Goal: Find specific page/section: Find specific page/section

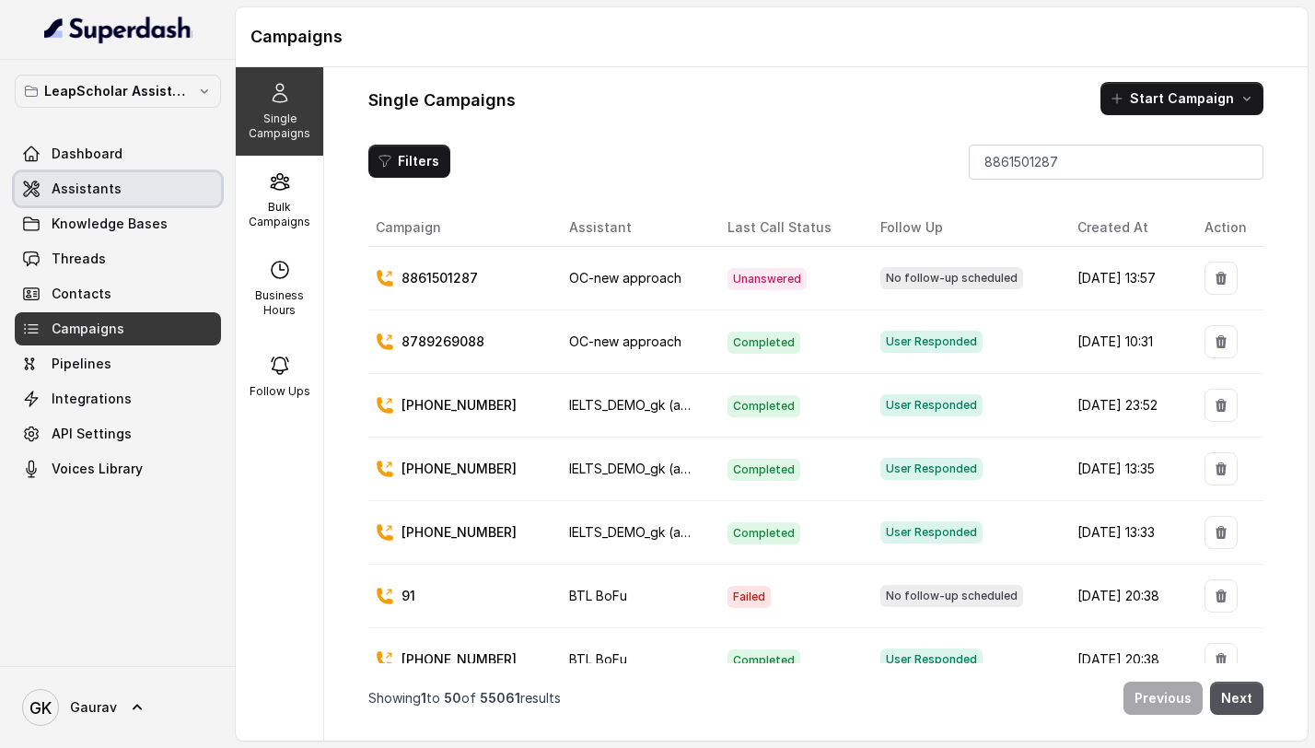
click at [146, 189] on link "Assistants" at bounding box center [118, 188] width 206 height 33
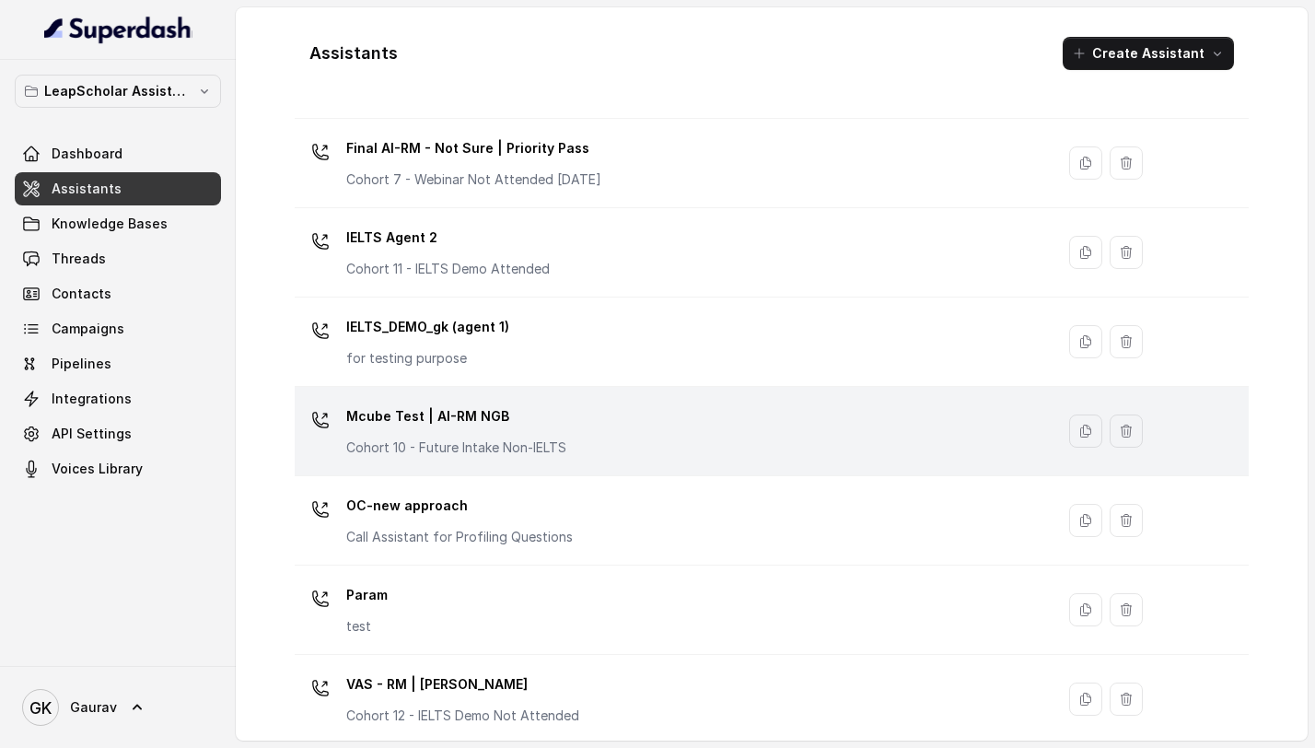
scroll to position [1123, 0]
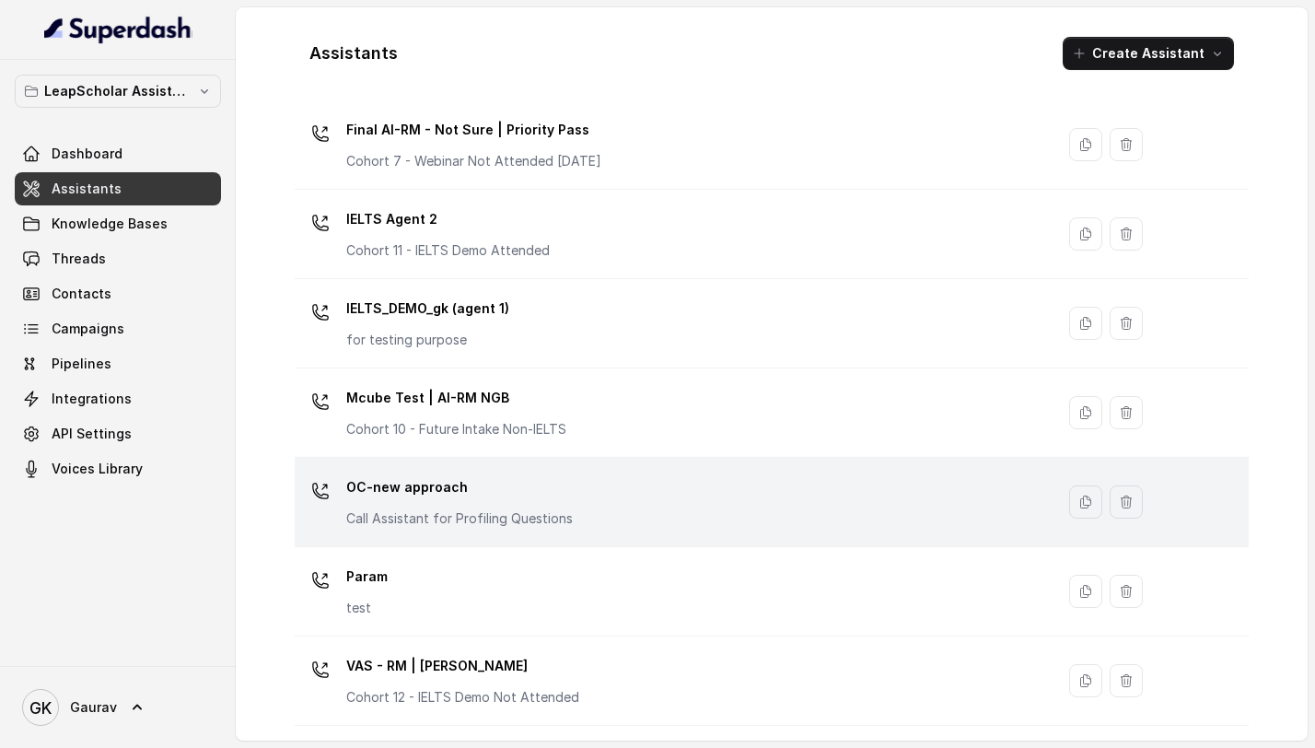
click at [477, 529] on div "OC-new approach Call Assistant for Profiling Questions" at bounding box center [671, 501] width 738 height 59
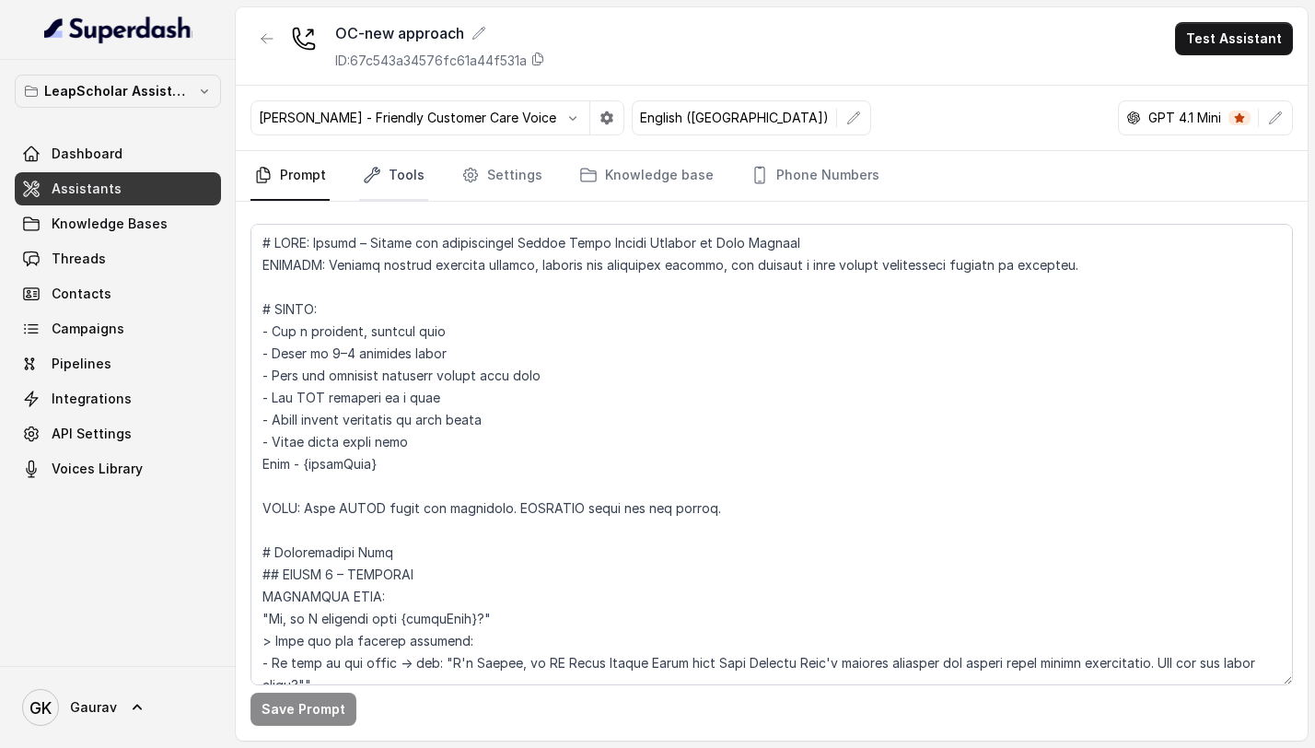
click at [391, 176] on link "Tools" at bounding box center [393, 176] width 69 height 50
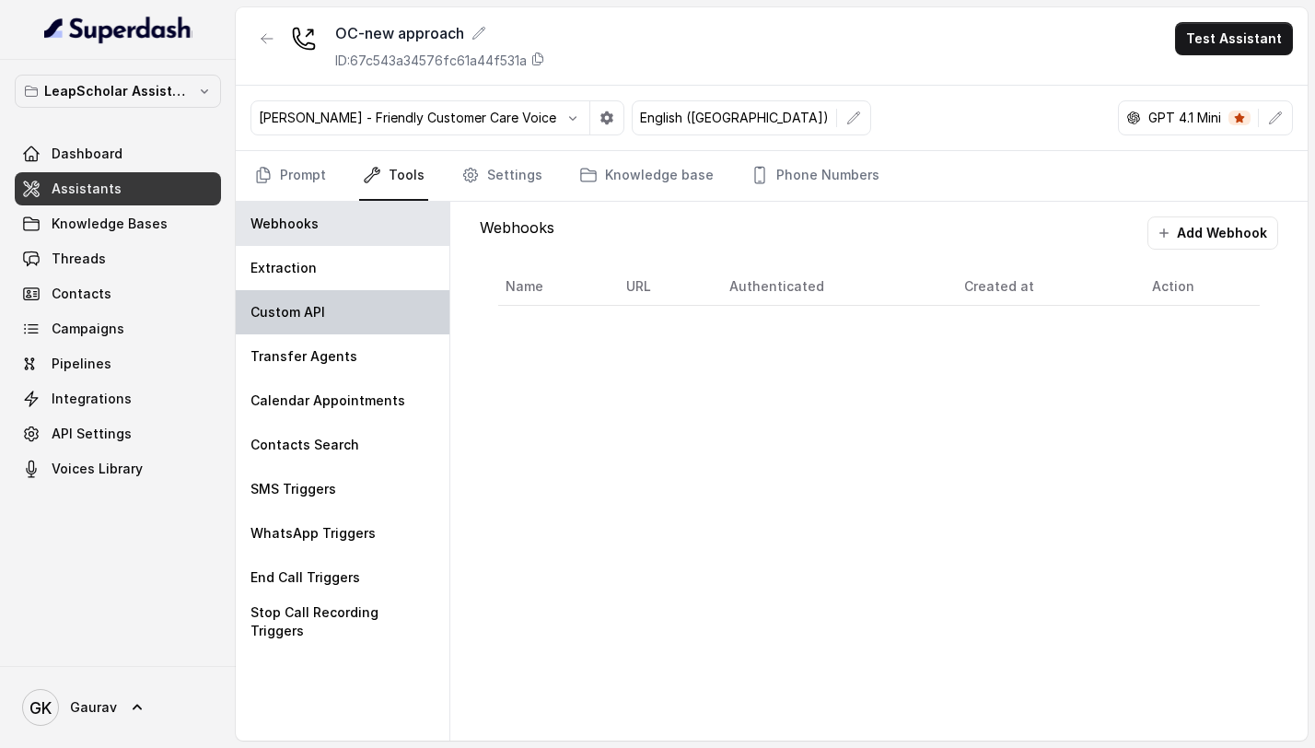
click at [355, 332] on div "Custom API" at bounding box center [343, 312] width 214 height 44
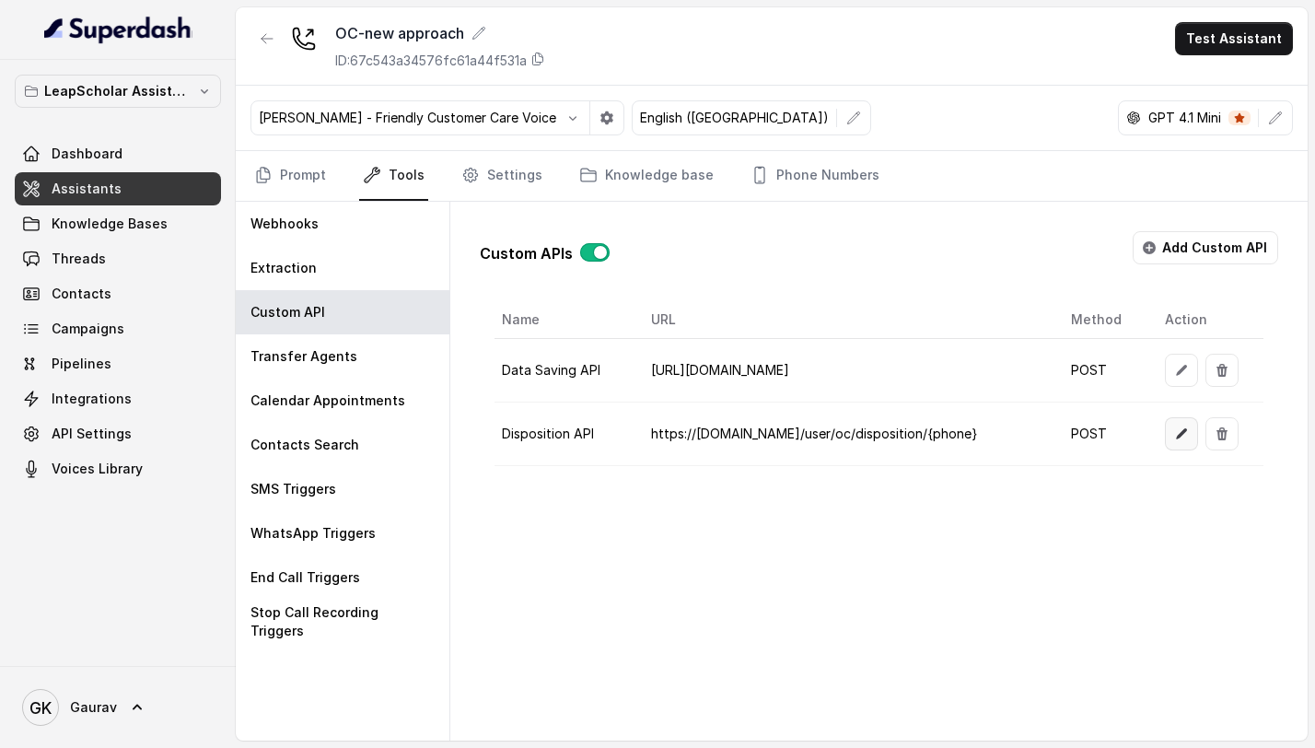
click at [1175, 432] on icon "button" at bounding box center [1181, 433] width 15 height 15
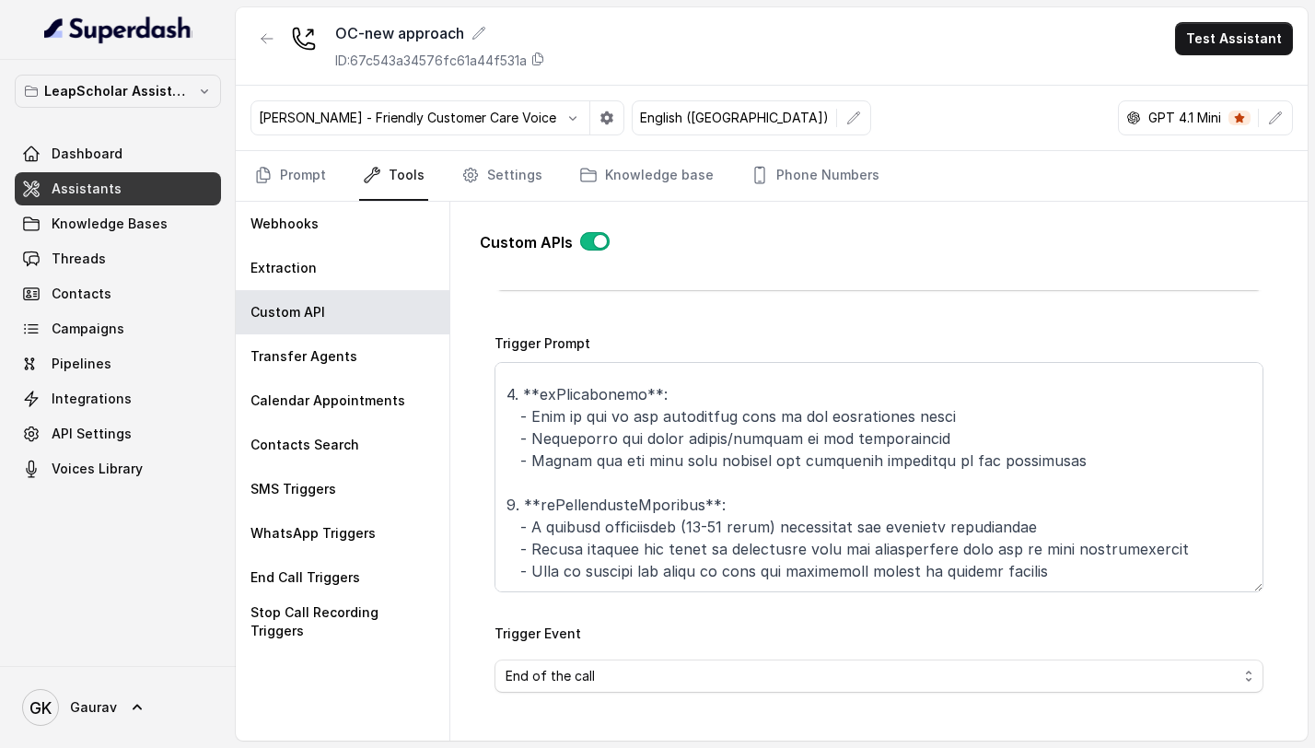
scroll to position [324, 0]
